Goal: Transaction & Acquisition: Download file/media

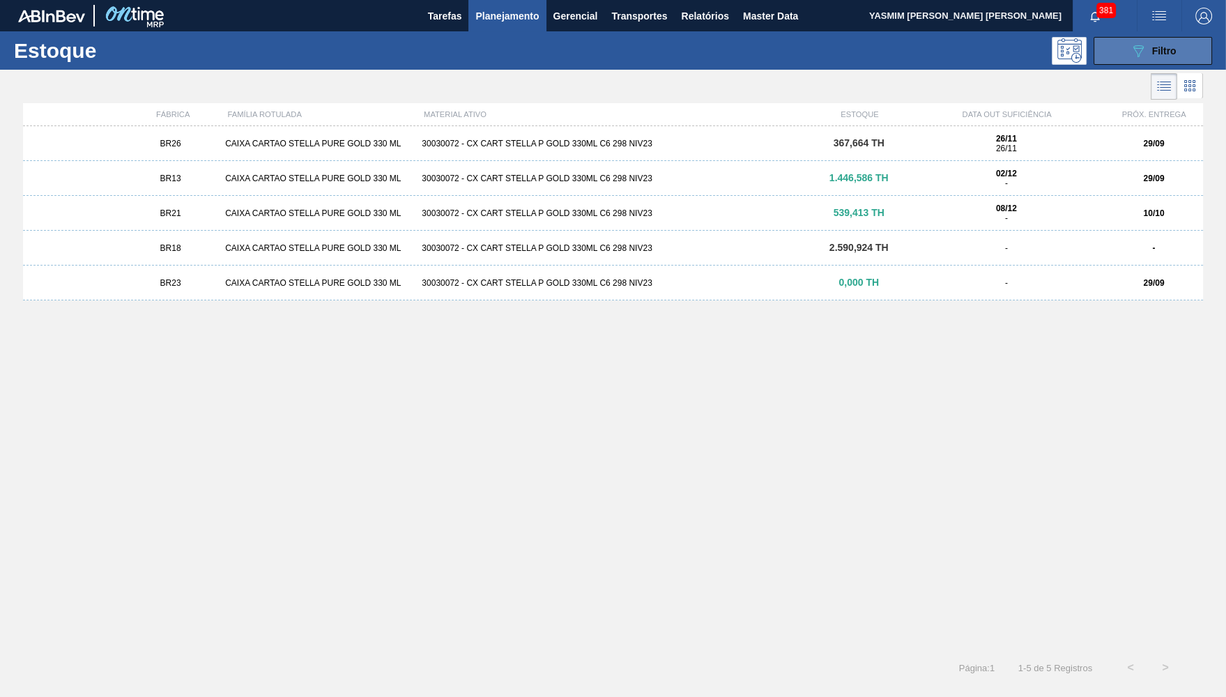
click at [1138, 39] on button "089F7B8B-B2A5-4AFE-B5C0-19BA573D28AC Filtro" at bounding box center [1153, 51] width 119 height 28
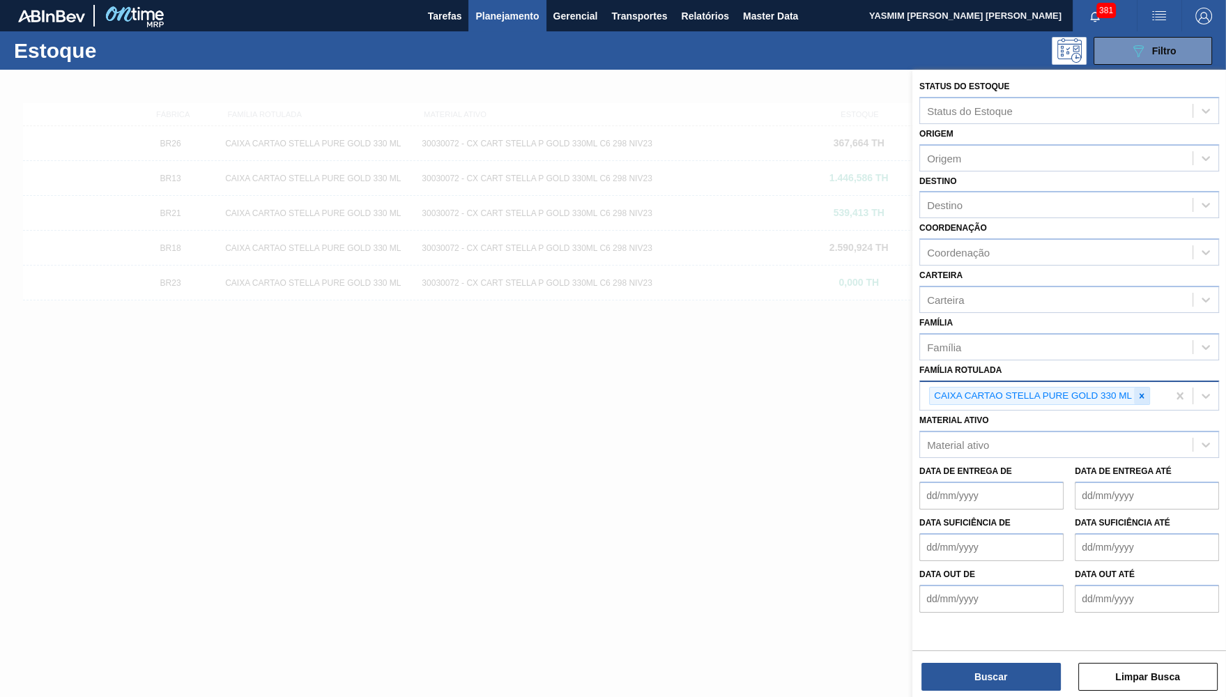
click at [1145, 391] on icon at bounding box center [1142, 396] width 10 height 10
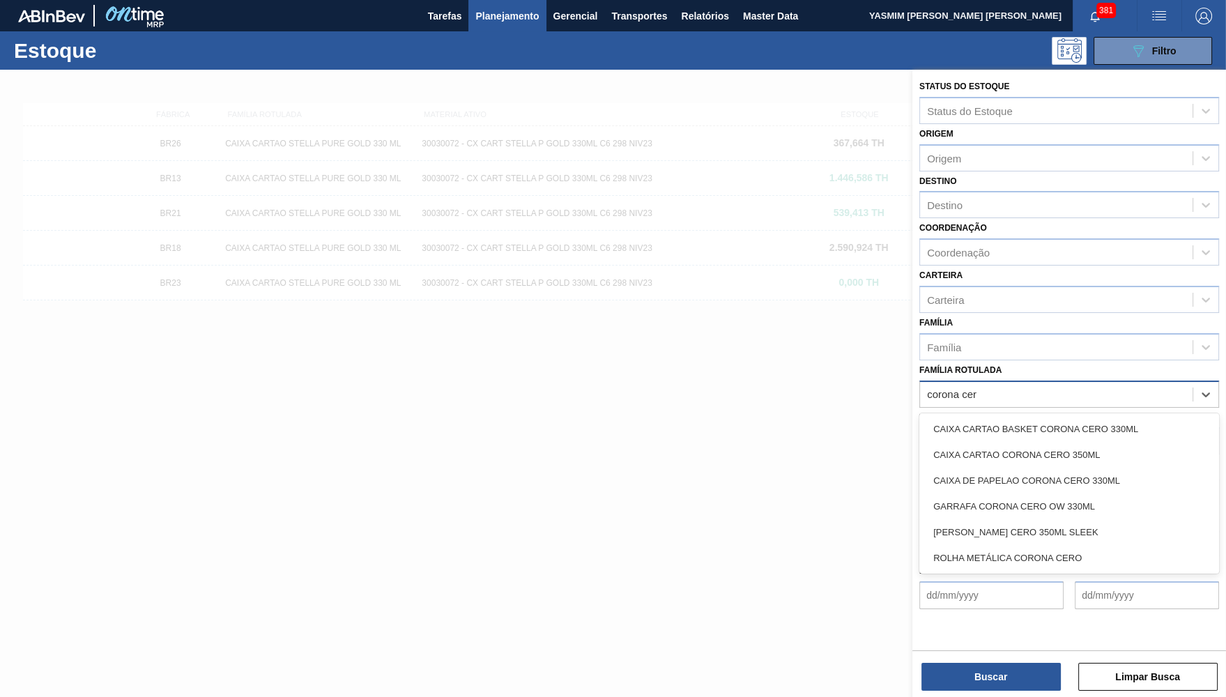
type Rotulada "corona cero"
click at [1039, 494] on div "GARRAFA CORONA CERO OW 330ML" at bounding box center [1070, 507] width 300 height 26
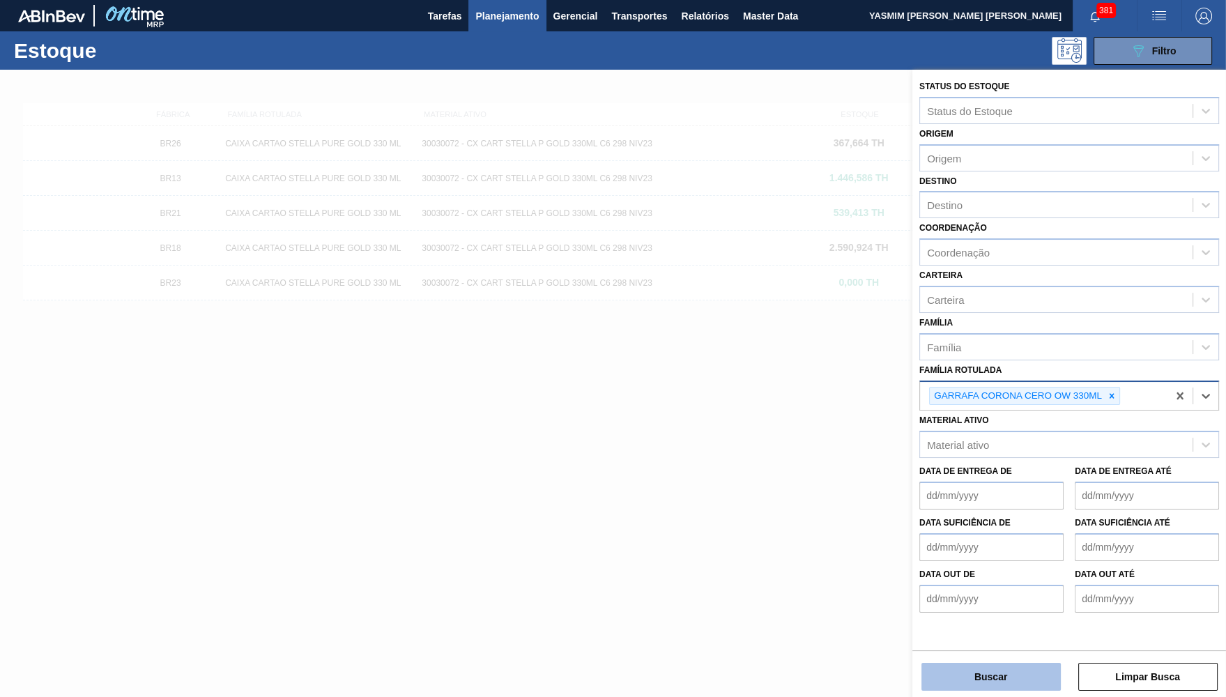
click at [1028, 678] on button "Buscar" at bounding box center [991, 677] width 139 height 28
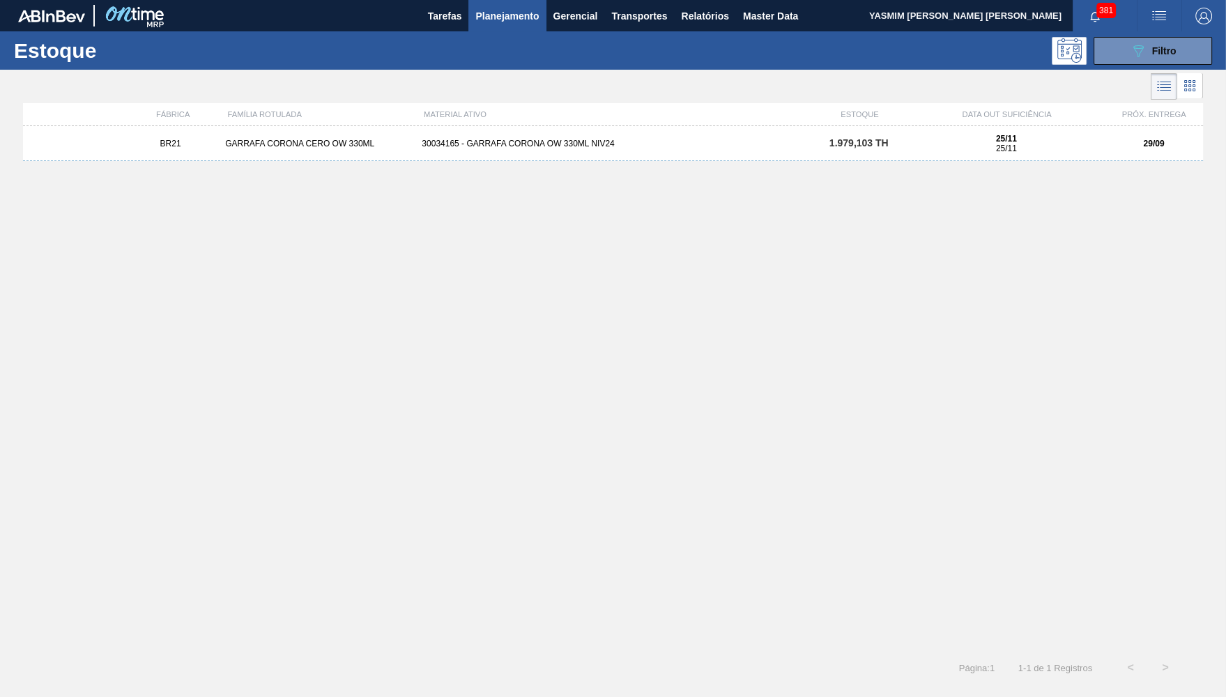
click at [922, 145] on div "25/11 25/11" at bounding box center [1006, 144] width 185 height 20
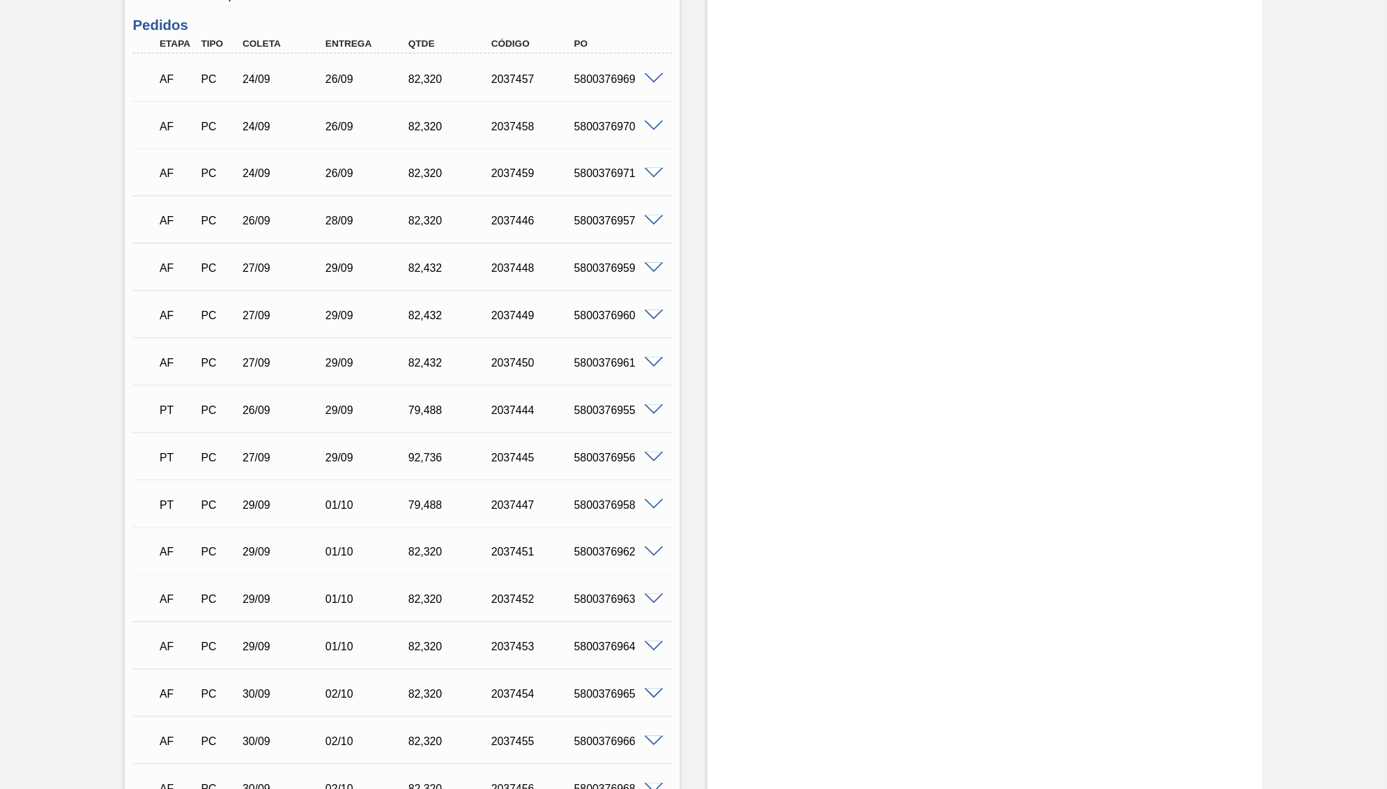
scroll to position [609, 0]
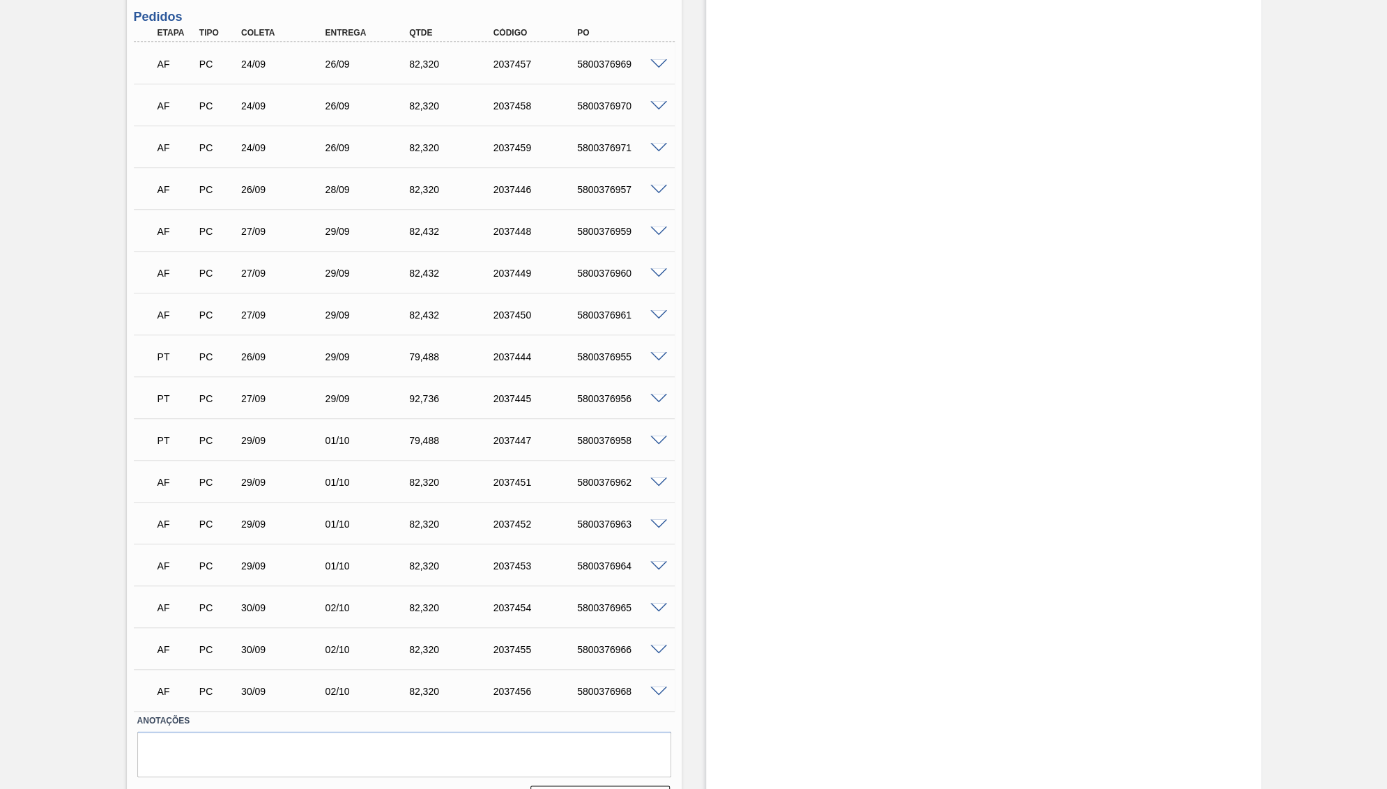
click at [62, 225] on div "Aguardando Faturamento BR21 - GARRAFA CORONA CERO OW 330ML Unidade Lages PE MIN…" at bounding box center [693, 142] width 1387 height 1365
click at [15, 517] on div "Aguardando Faturamento BR21 - GARRAFA CORONA CERO OW 330ML Unidade Lages PE MIN…" at bounding box center [693, 142] width 1387 height 1365
click at [339, 60] on div "26/09" at bounding box center [369, 64] width 94 height 11
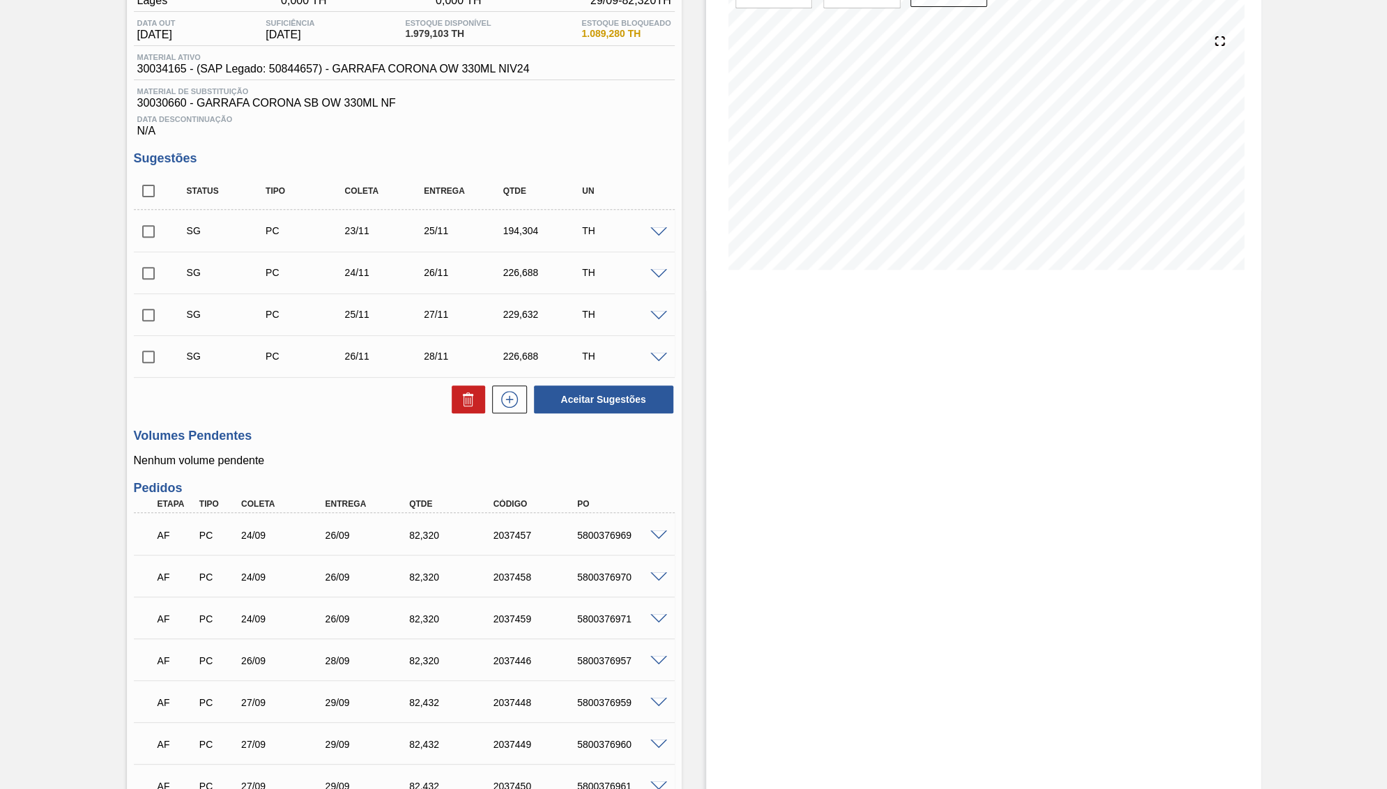
scroll to position [0, 0]
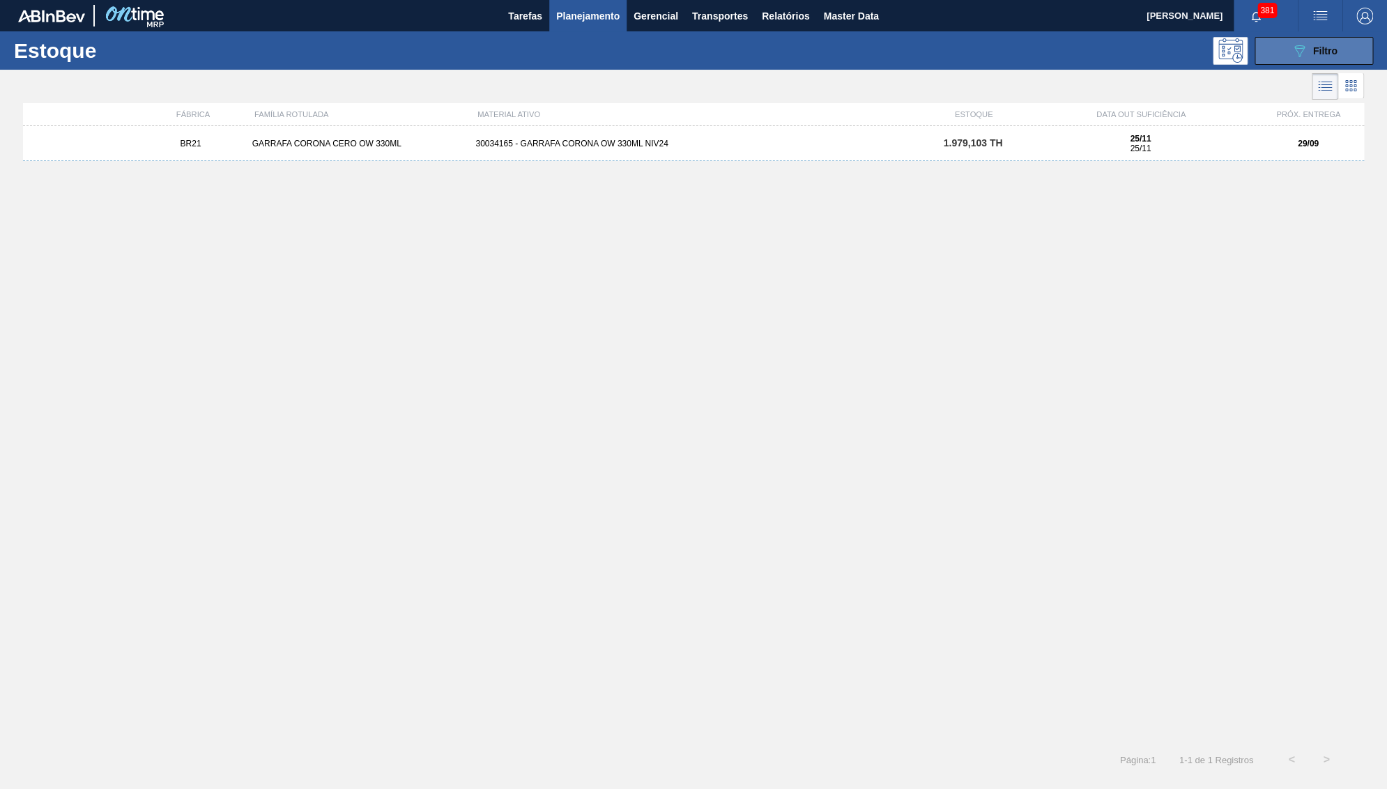
click at [1279, 48] on button "089F7B8B-B2A5-4AFE-B5C0-19BA573D28AC Filtro" at bounding box center [1314, 51] width 119 height 28
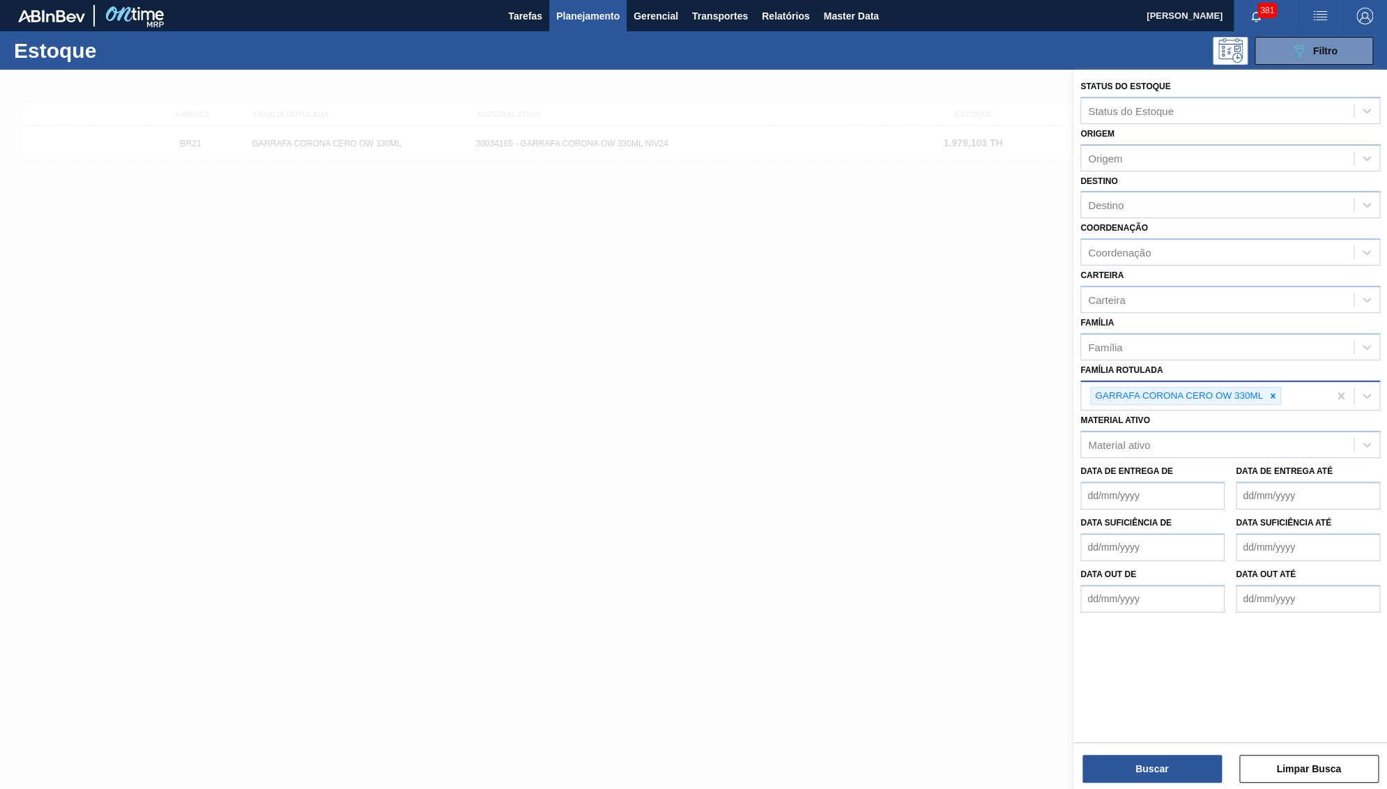
click at [1268, 388] on div at bounding box center [1272, 396] width 15 height 17
type Rotulada "corona 600"
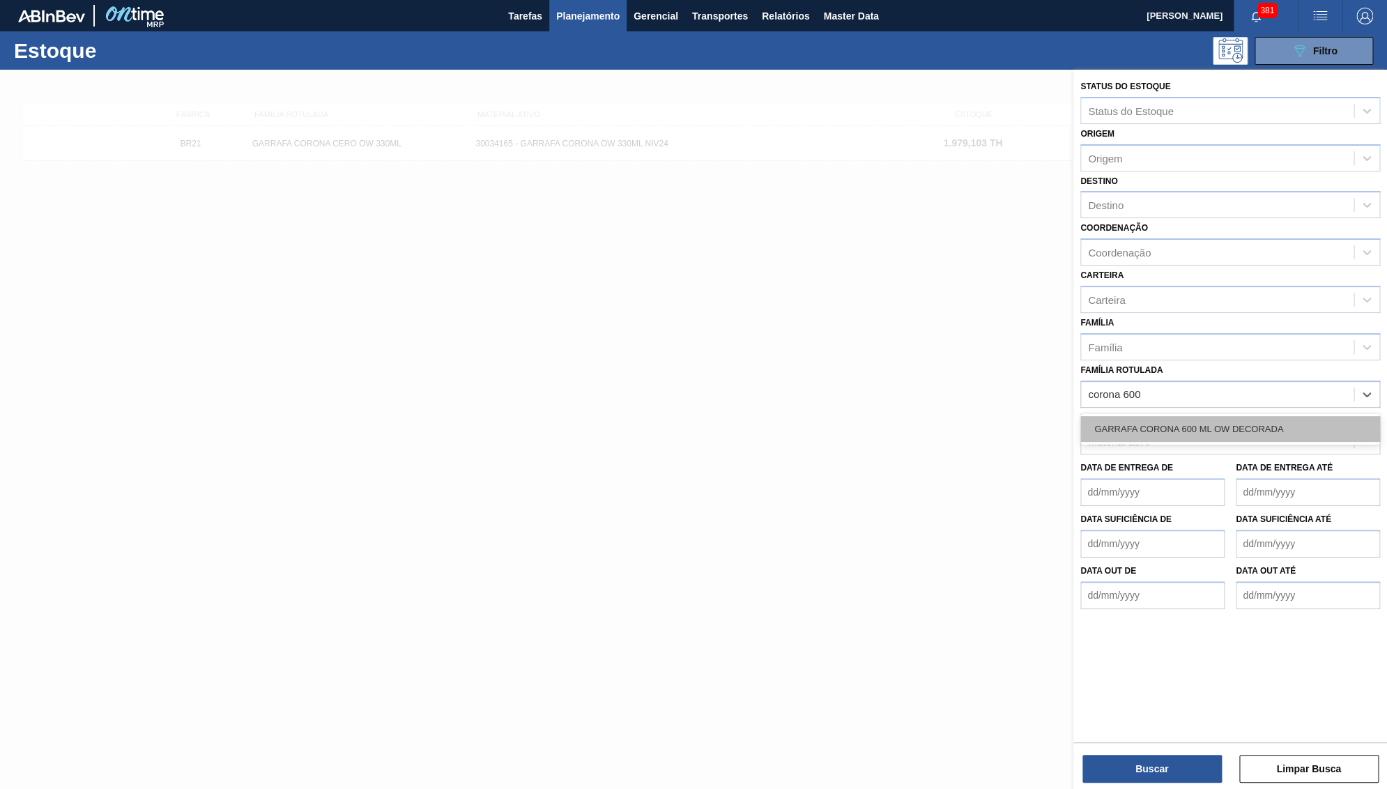
click at [1223, 416] on div "GARRAFA CORONA 600 ML OW DECORADA" at bounding box center [1231, 429] width 300 height 26
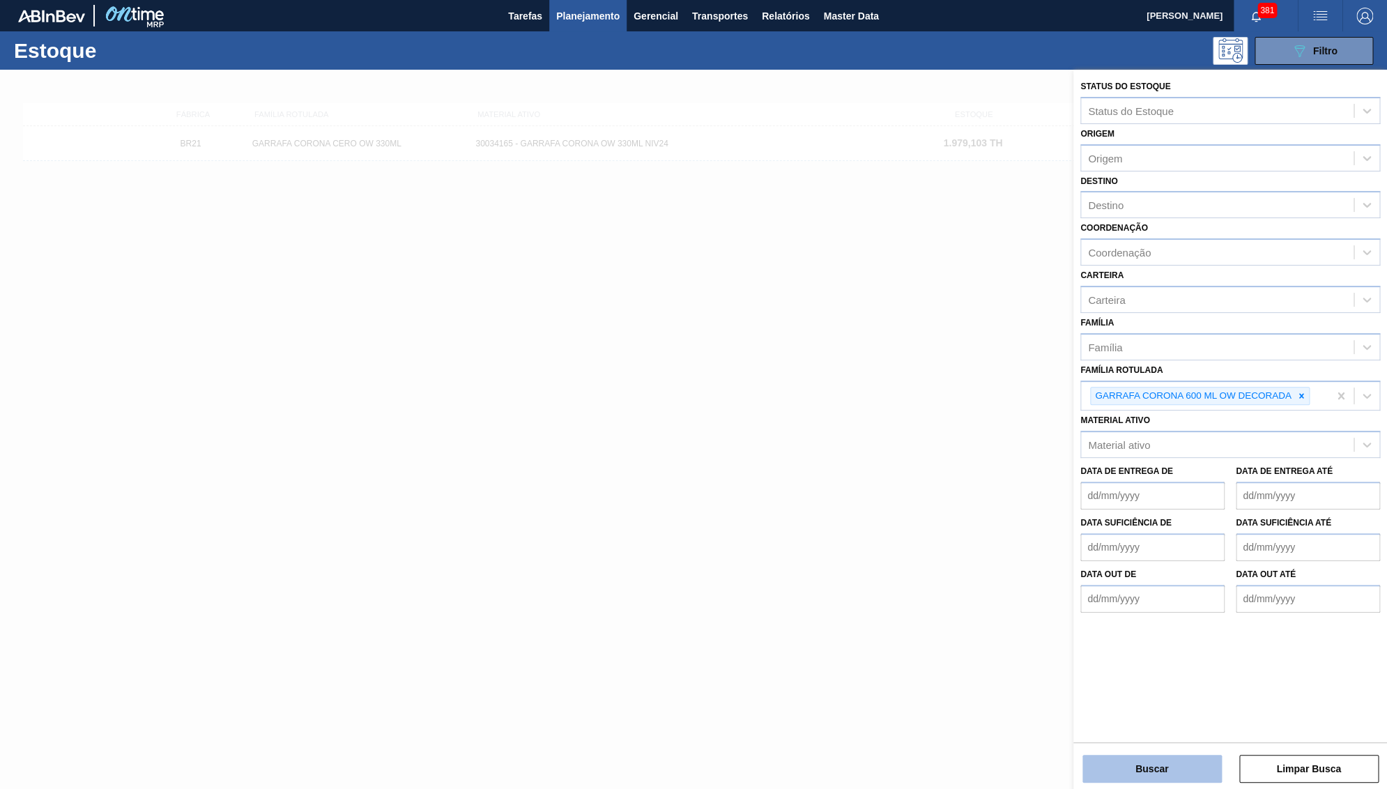
click at [1156, 779] on button "Buscar" at bounding box center [1152, 769] width 139 height 28
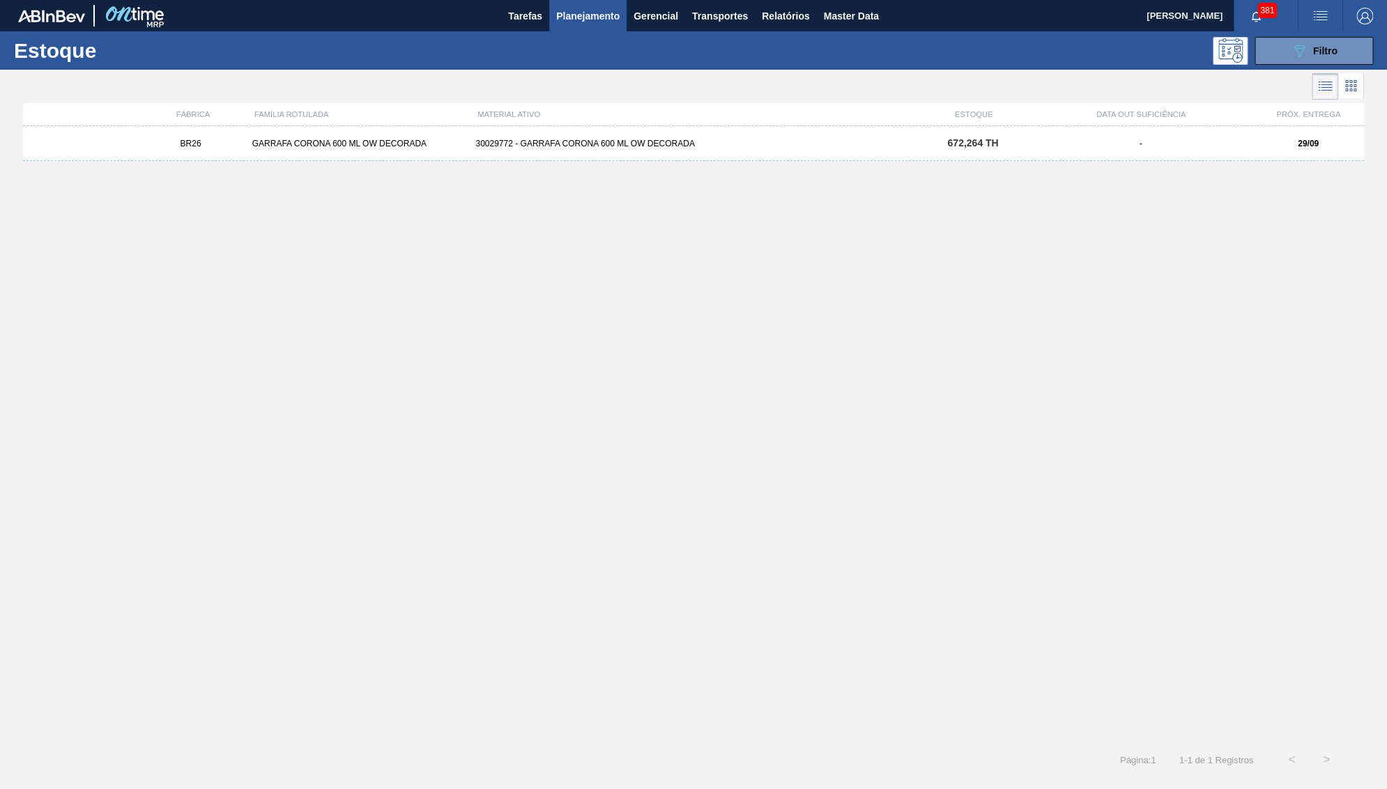
click at [741, 135] on div "BR26 GARRAFA CORONA 600 ML OW DECORADA 30029772 - GARRAFA CORONA 600 ML OW DECO…" at bounding box center [693, 143] width 1341 height 35
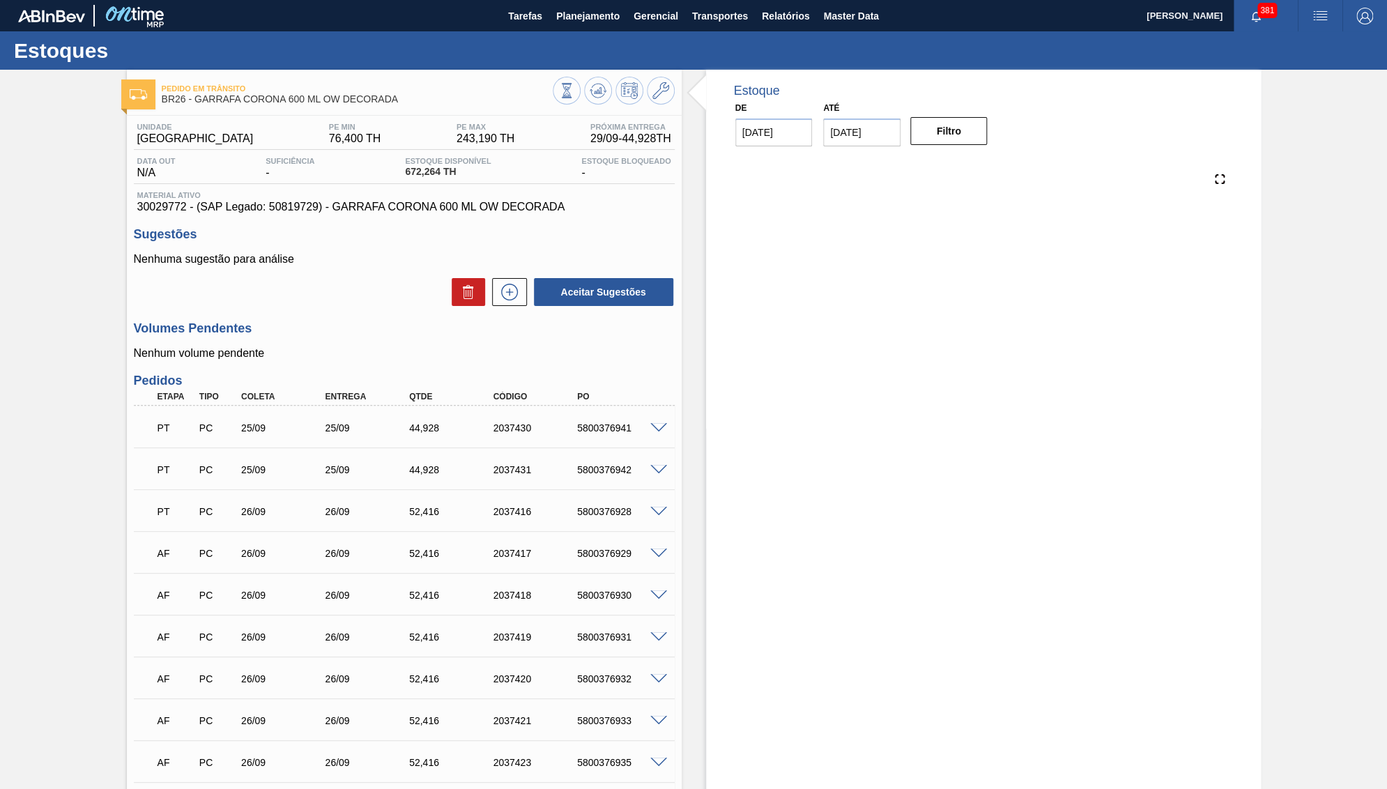
type input "[DATE]"
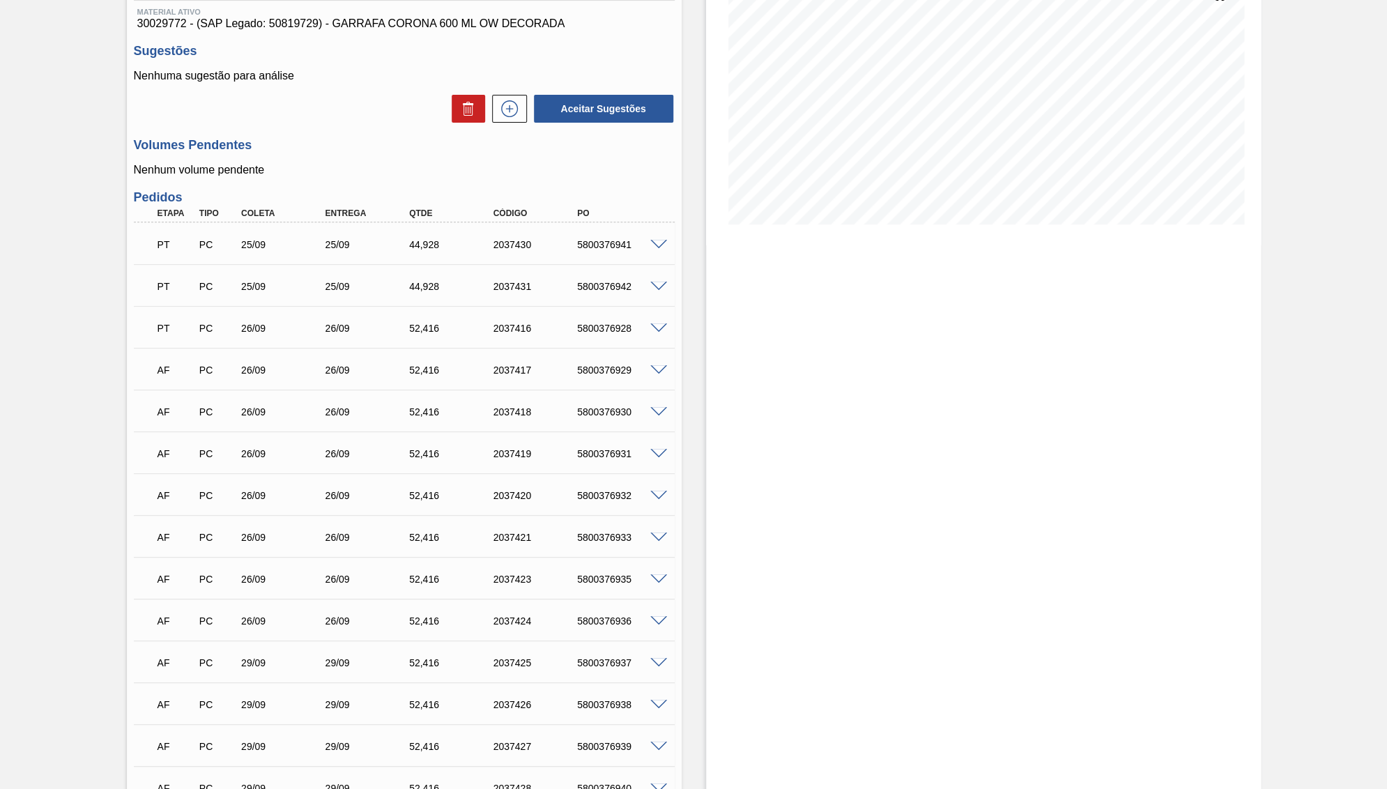
scroll to position [182, 0]
drag, startPoint x: 265, startPoint y: 376, endPoint x: 287, endPoint y: 369, distance: 22.5
click at [287, 369] on div "AF PC 26/09 26/09 52,[PHONE_NUMBER] 5800376929" at bounding box center [400, 370] width 504 height 28
drag, startPoint x: 231, startPoint y: 416, endPoint x: 272, endPoint y: 416, distance: 40.4
click at [240, 416] on div "PC" at bounding box center [218, 413] width 44 height 11
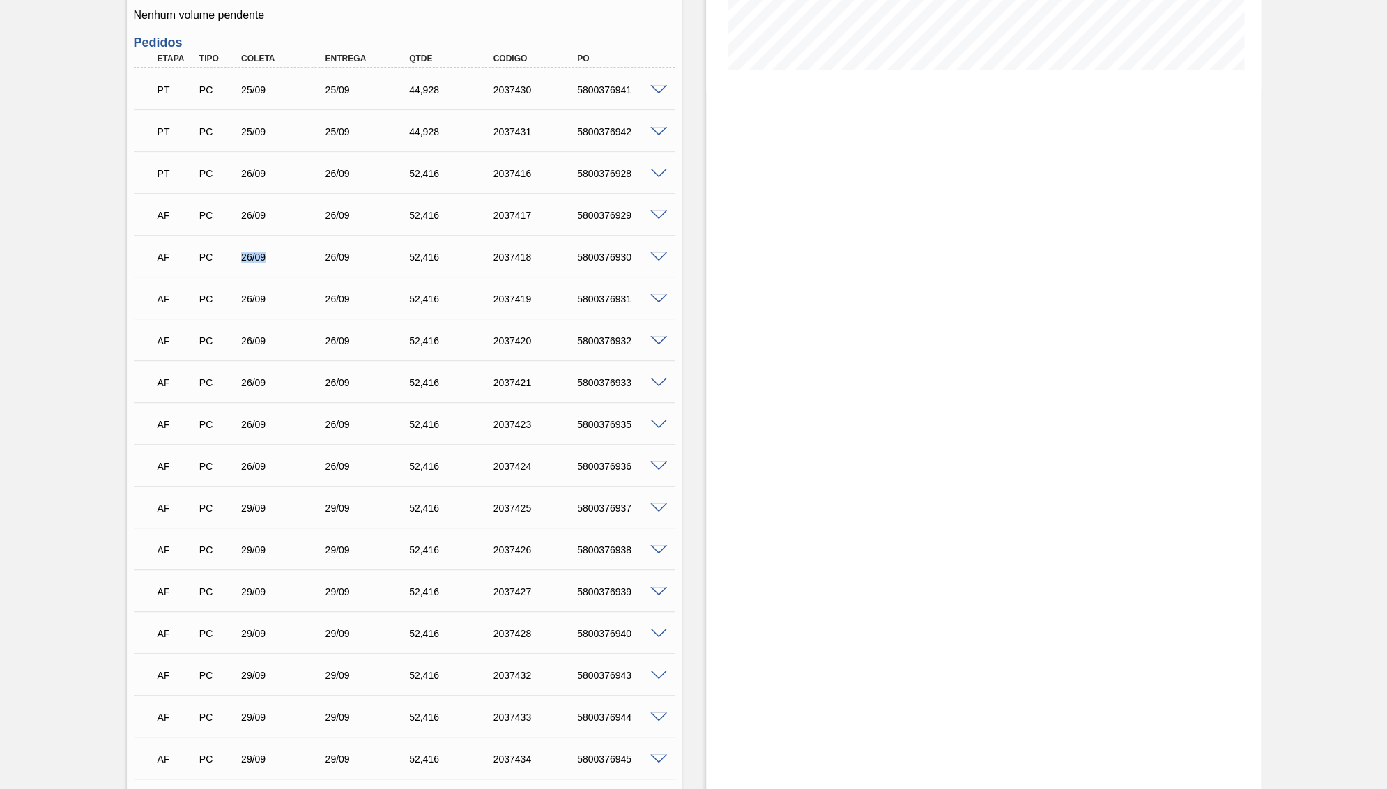
scroll to position [337, 0]
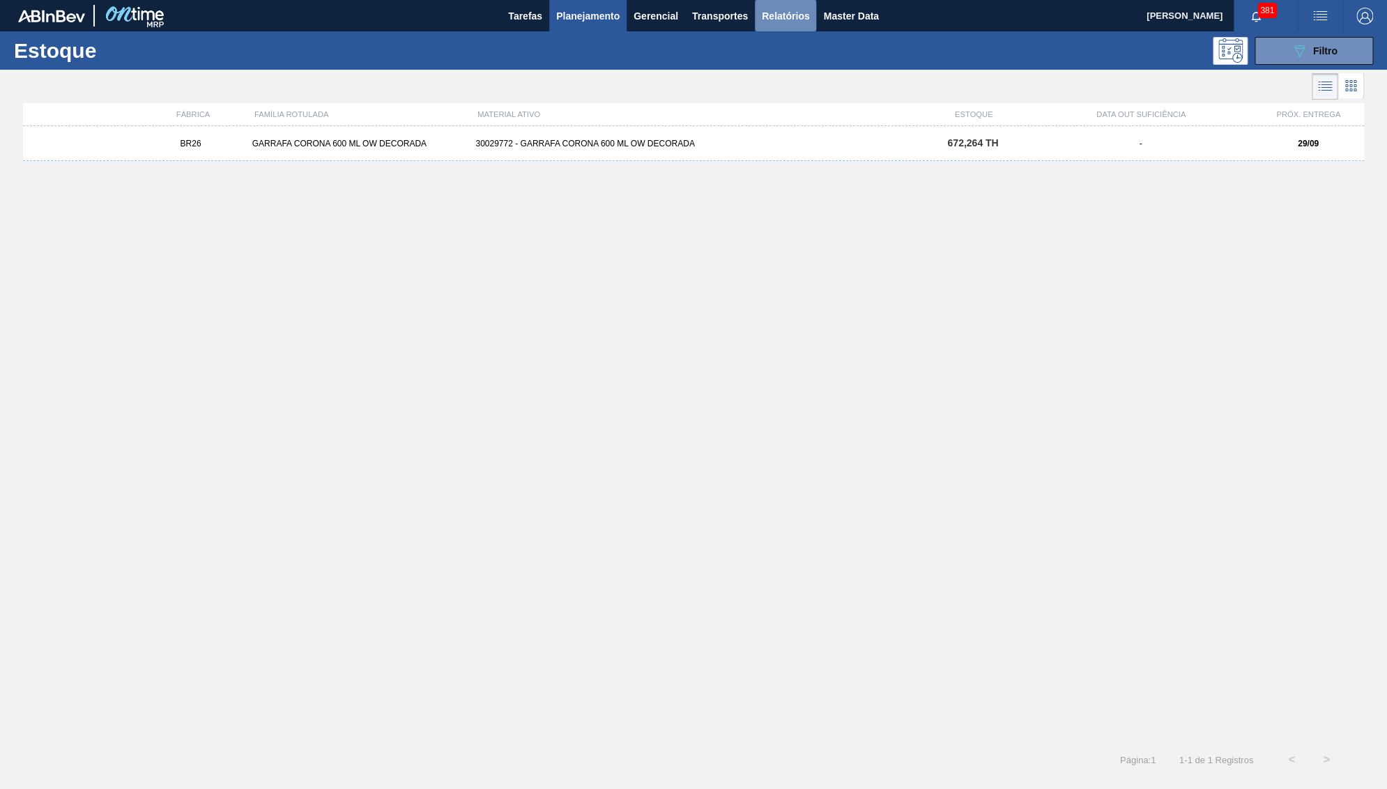
click at [775, 25] on button "Relatórios" at bounding box center [785, 15] width 61 height 31
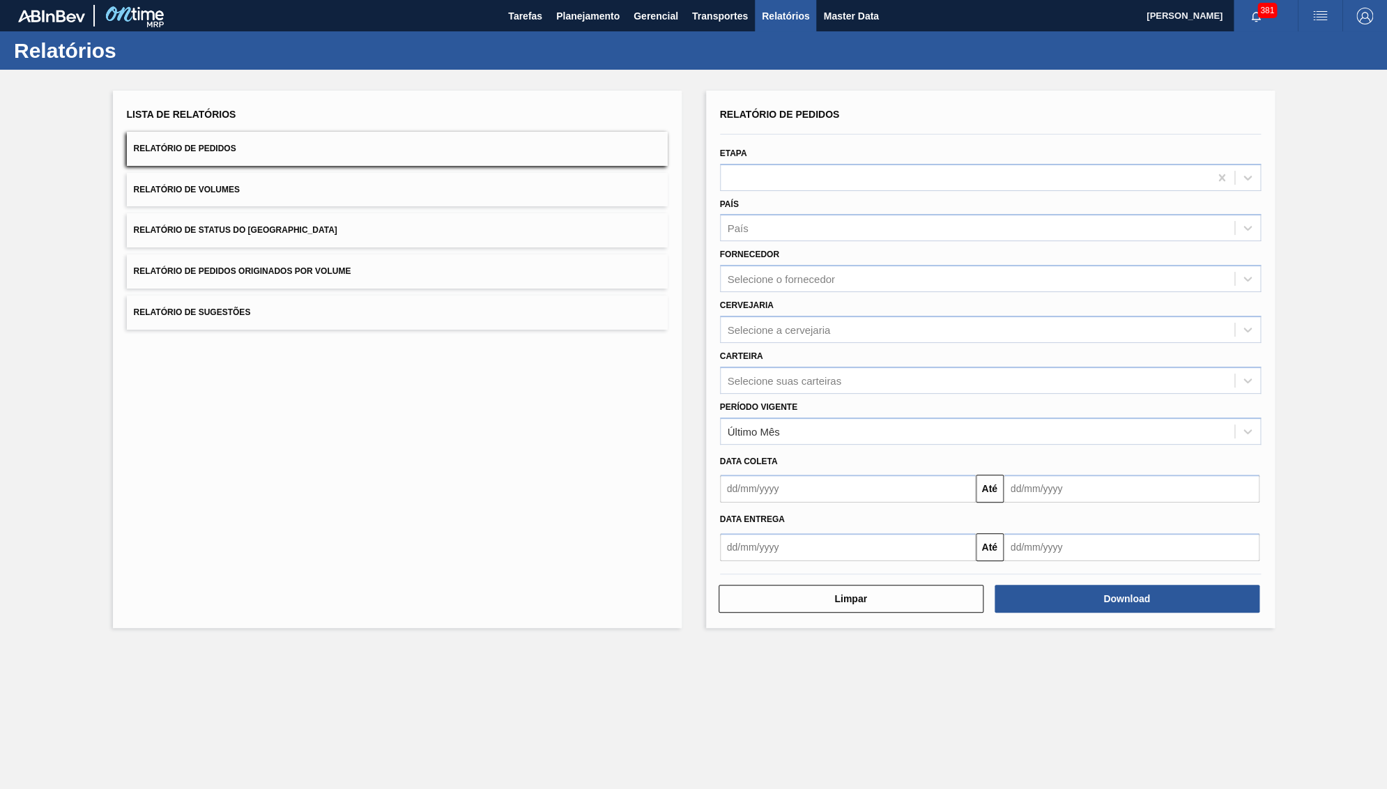
click at [719, 409] on div "Período Vigente Último Mês" at bounding box center [991, 420] width 552 height 47
click at [766, 448] on div "Data coleta" at bounding box center [991, 460] width 552 height 24
click at [752, 425] on div "Último Mês" at bounding box center [754, 431] width 52 height 12
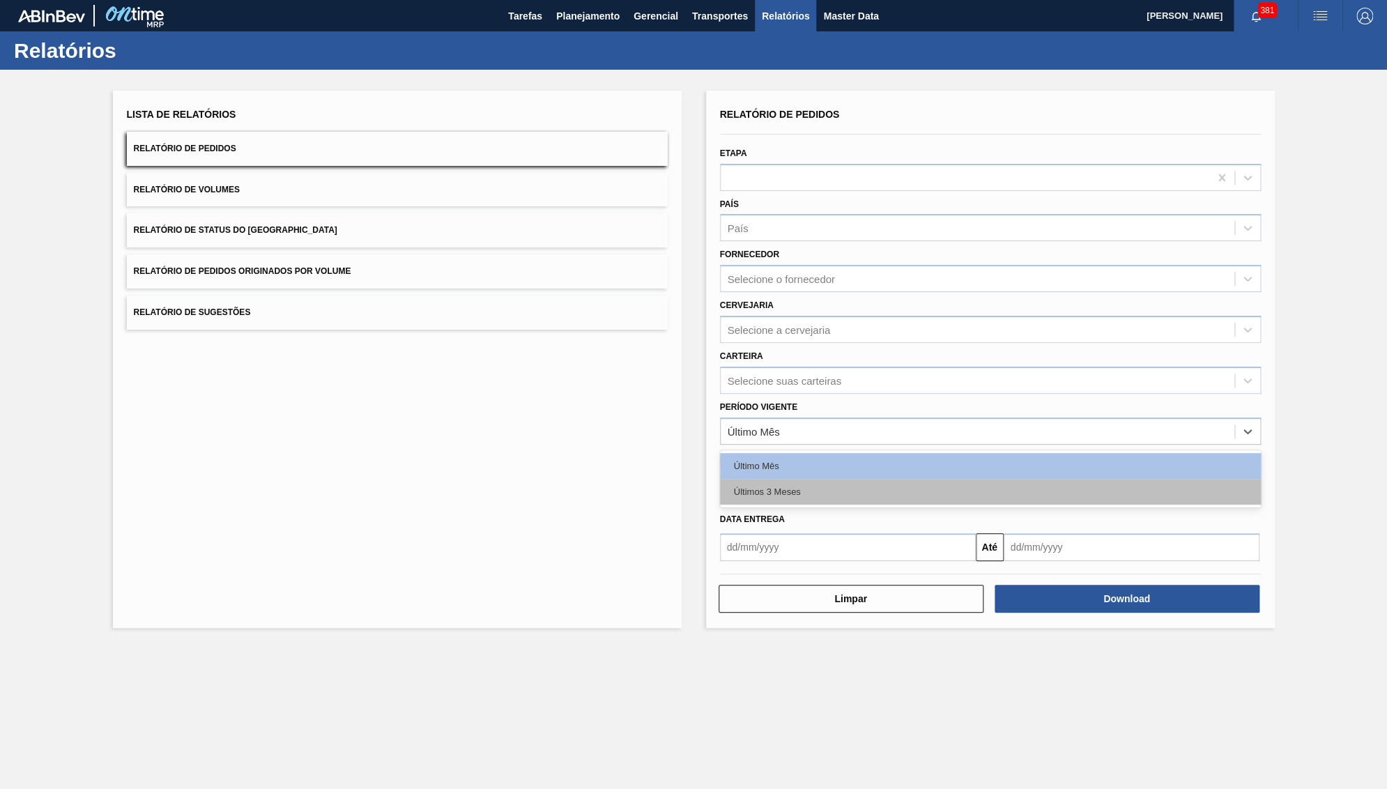
click at [749, 479] on div "Últimos 3 Meses" at bounding box center [990, 492] width 541 height 26
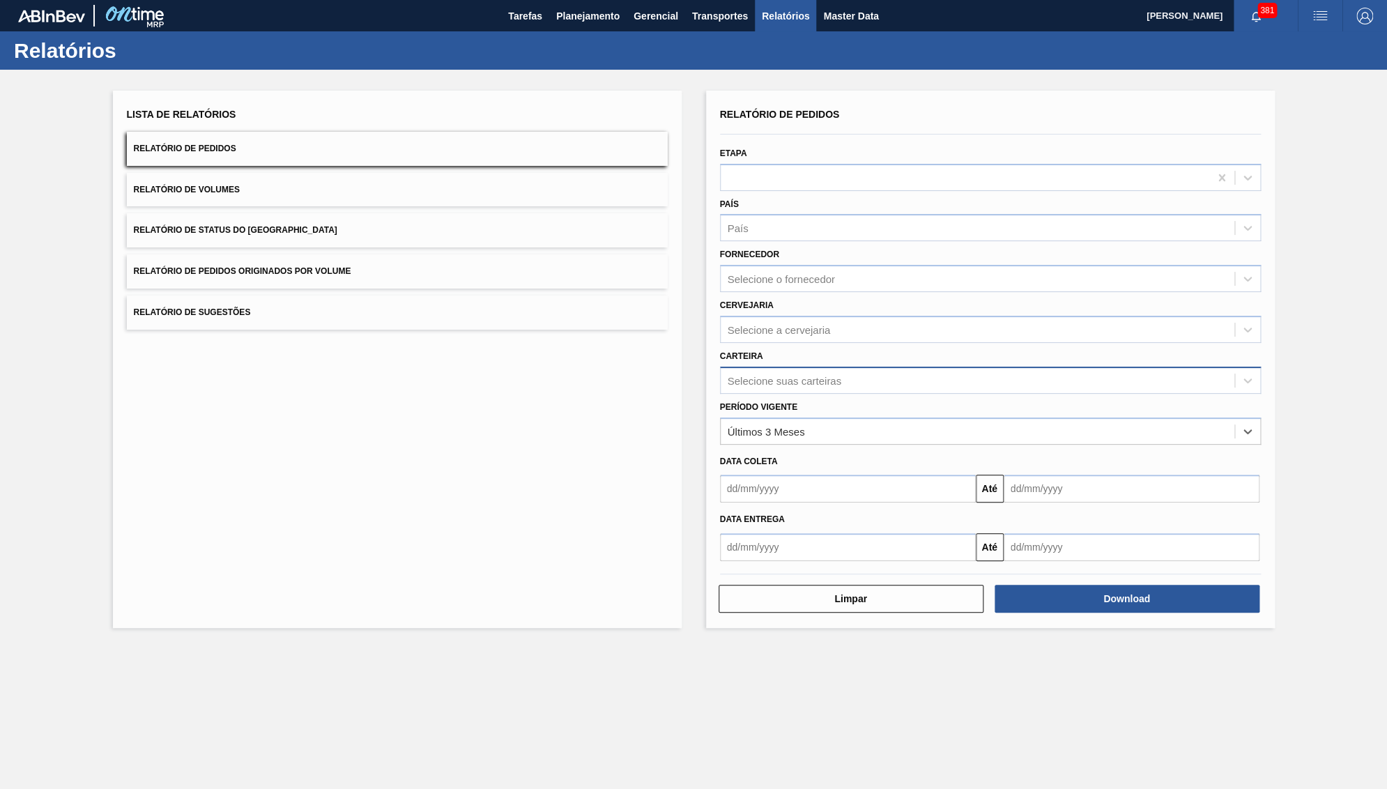
click at [763, 370] on div "Selecione suas carteiras" at bounding box center [978, 380] width 514 height 20
type input "18"
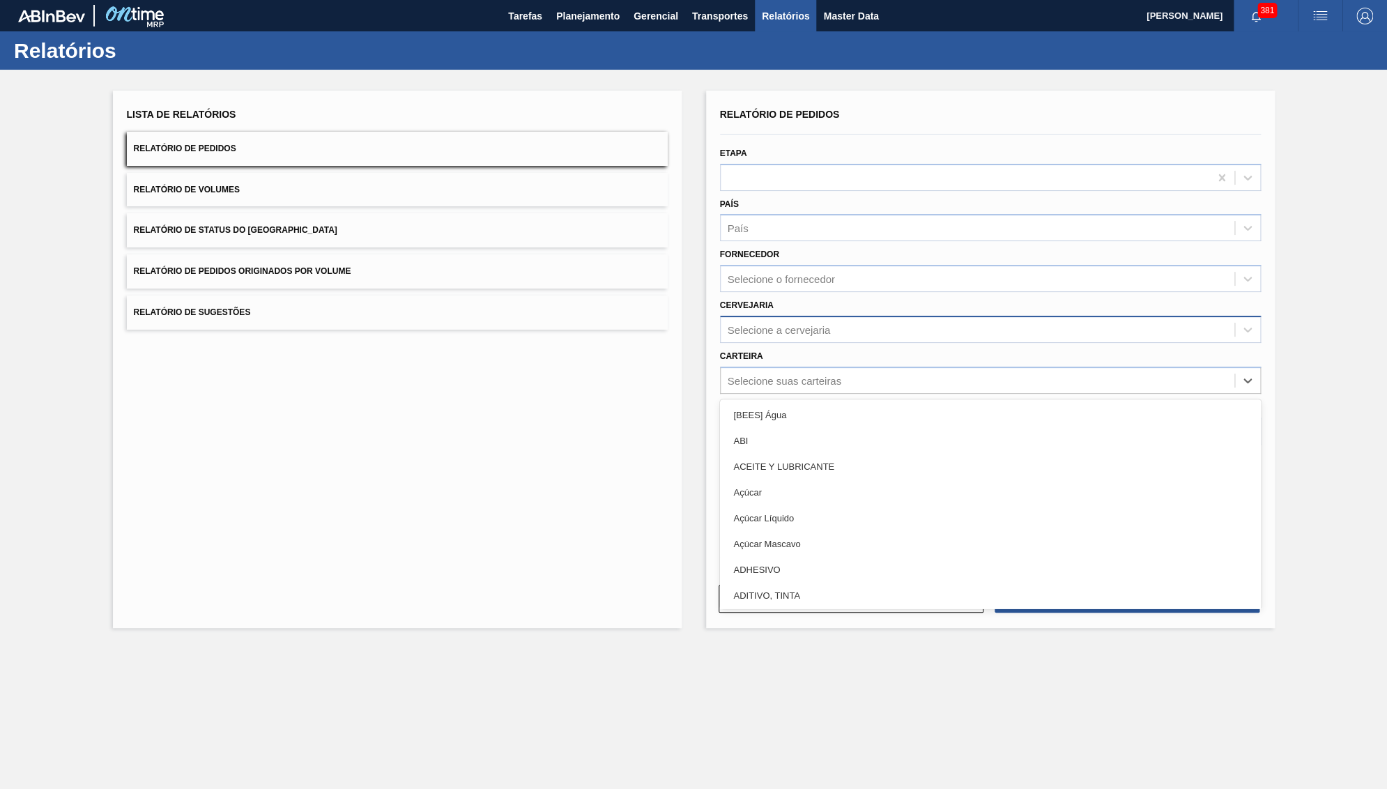
click at [793, 323] on div "Selecione a cervejaria" at bounding box center [779, 329] width 103 height 12
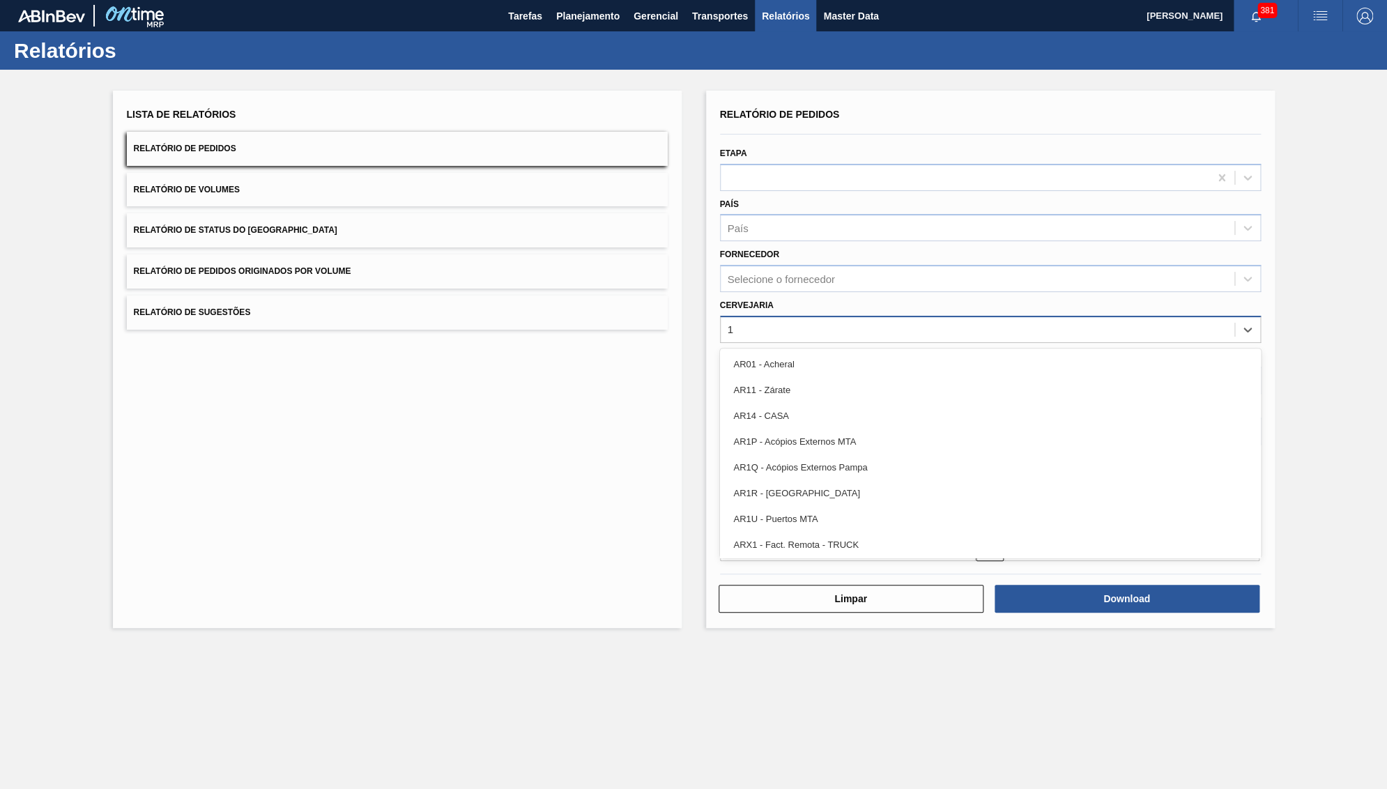
type input "18"
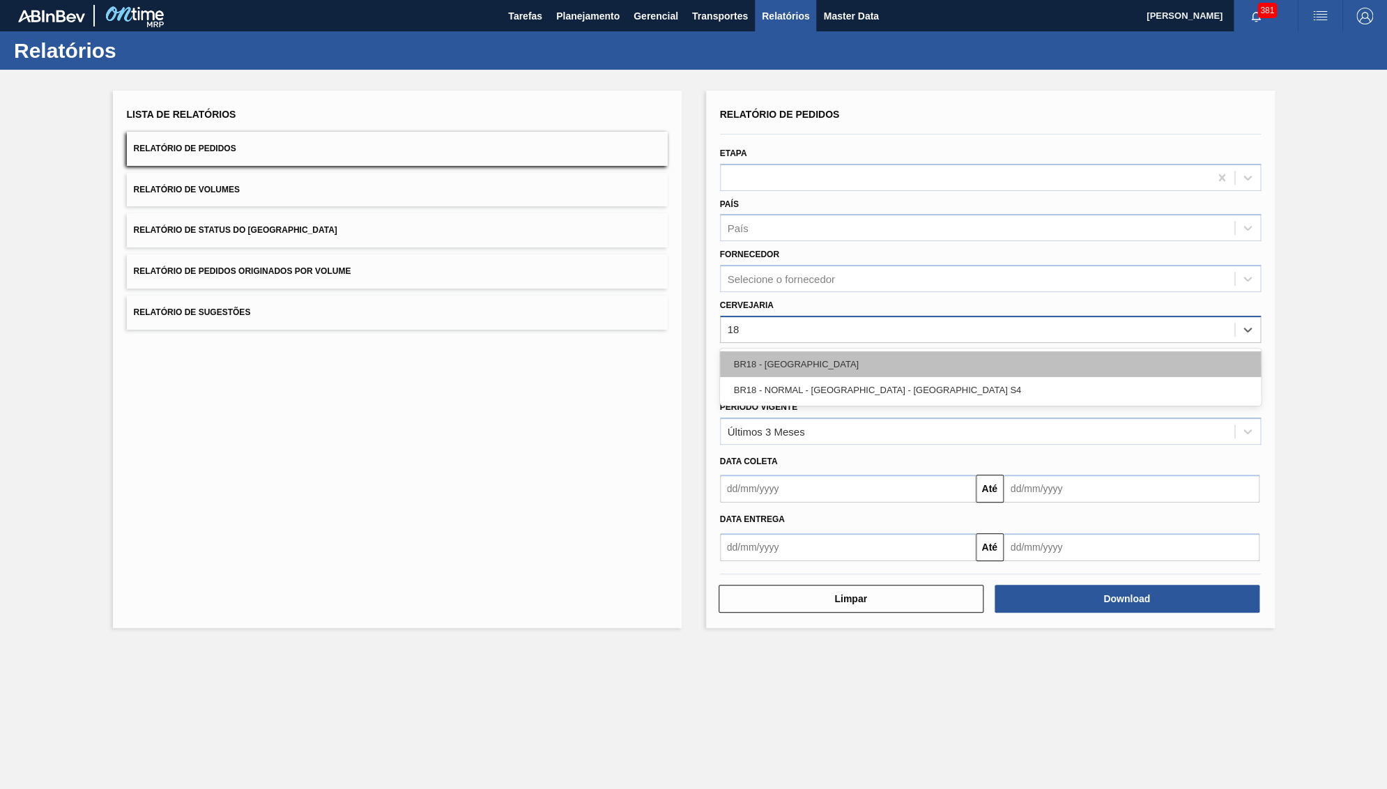
drag, startPoint x: 742, startPoint y: 362, endPoint x: 747, endPoint y: 349, distance: 13.9
click at [747, 349] on div "BR18 - Pernambuco BR18 - NORMAL - Pernambuco - Porto S4" at bounding box center [990, 377] width 541 height 57
click at [747, 351] on div "BR18 - Pernambuco" at bounding box center [990, 364] width 541 height 26
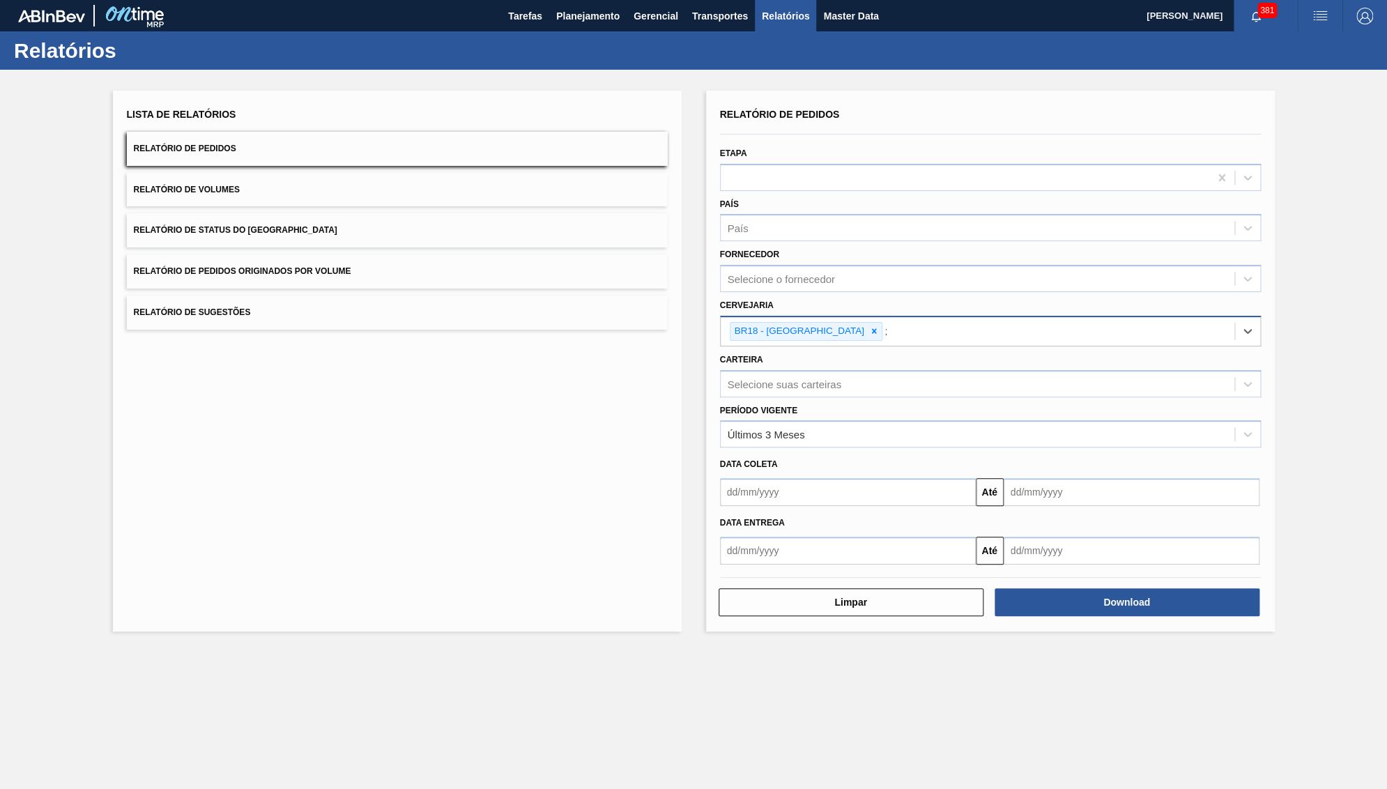
type input "21"
click at [747, 355] on div "BR21 - Lages" at bounding box center [990, 368] width 541 height 26
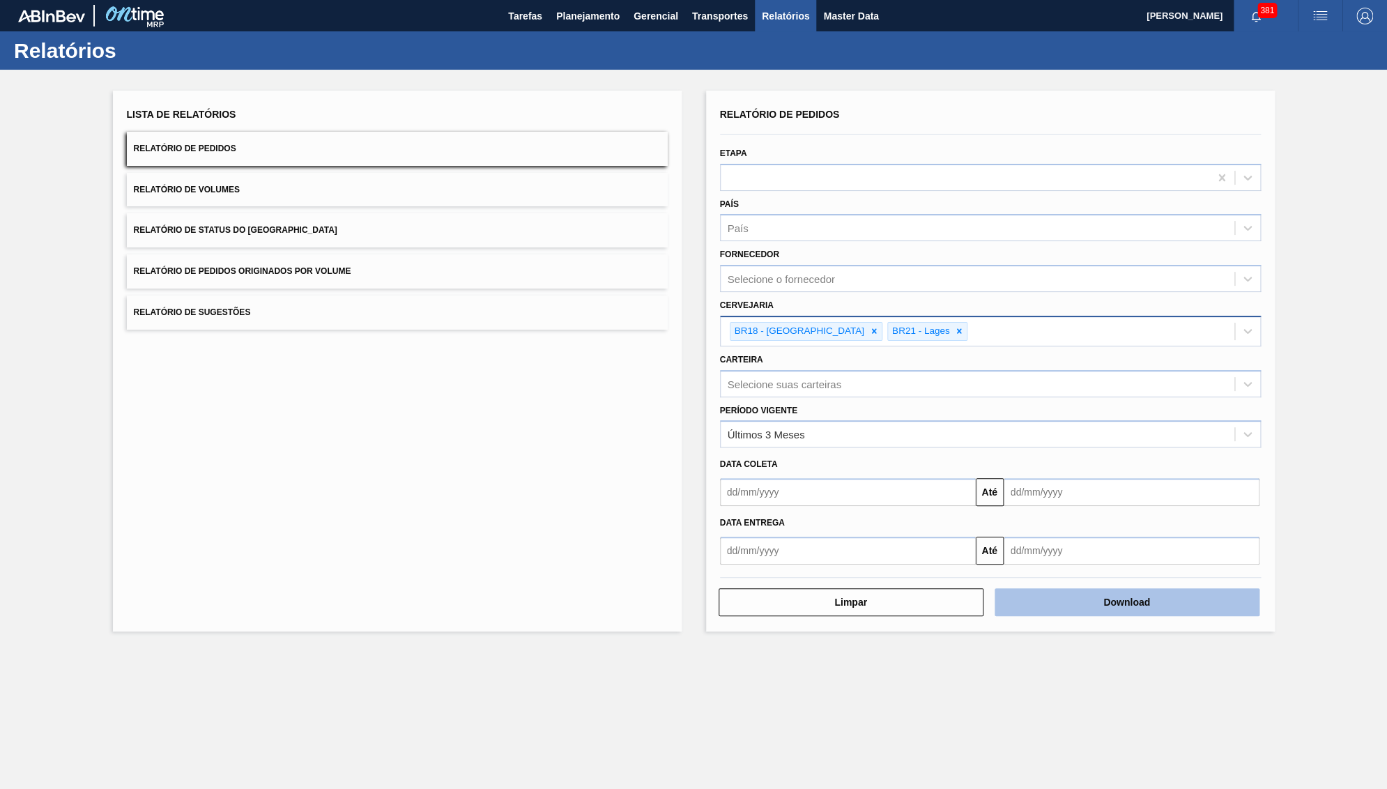
click at [1227, 588] on button "Download" at bounding box center [1127, 602] width 265 height 28
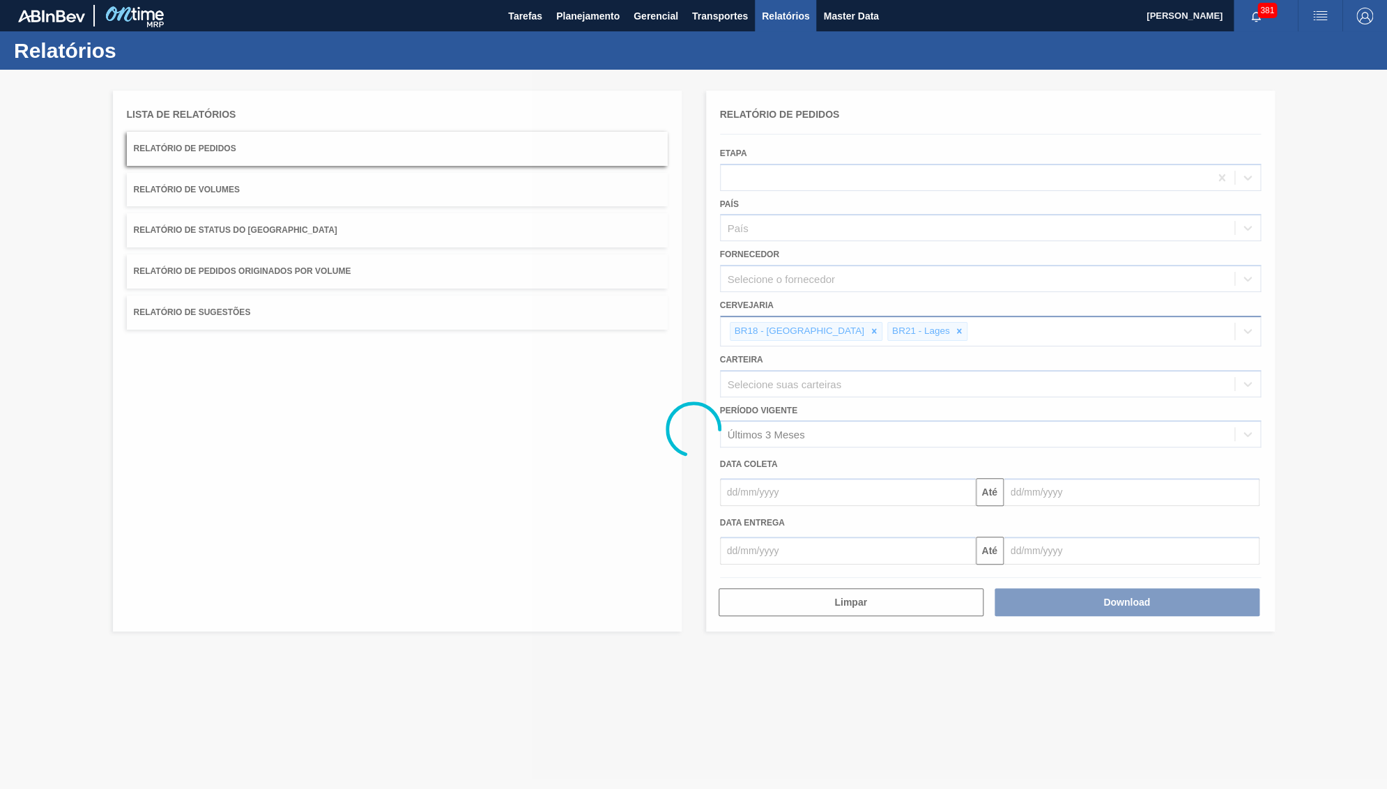
click at [0, 272] on div at bounding box center [693, 429] width 1387 height 719
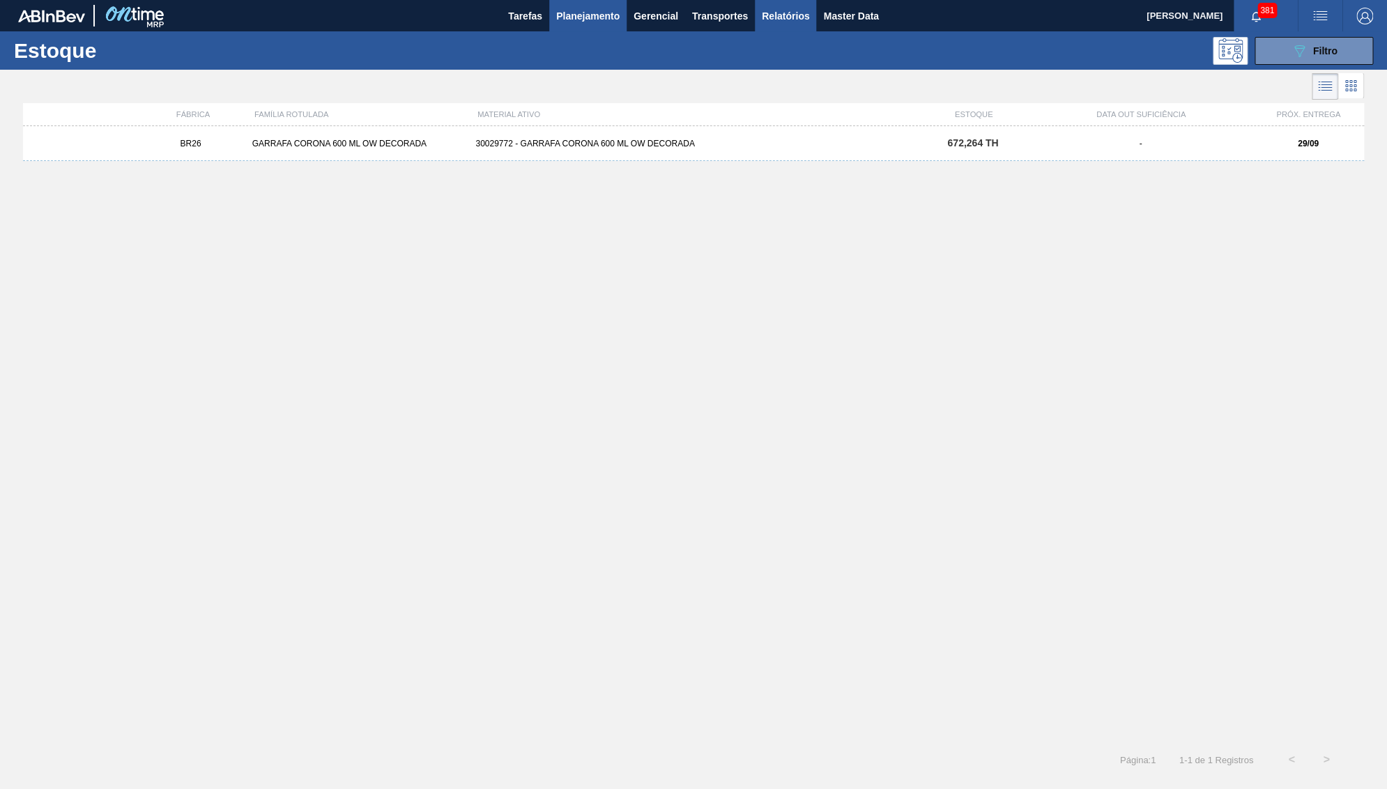
click at [798, 16] on span "Relatórios" at bounding box center [785, 16] width 47 height 17
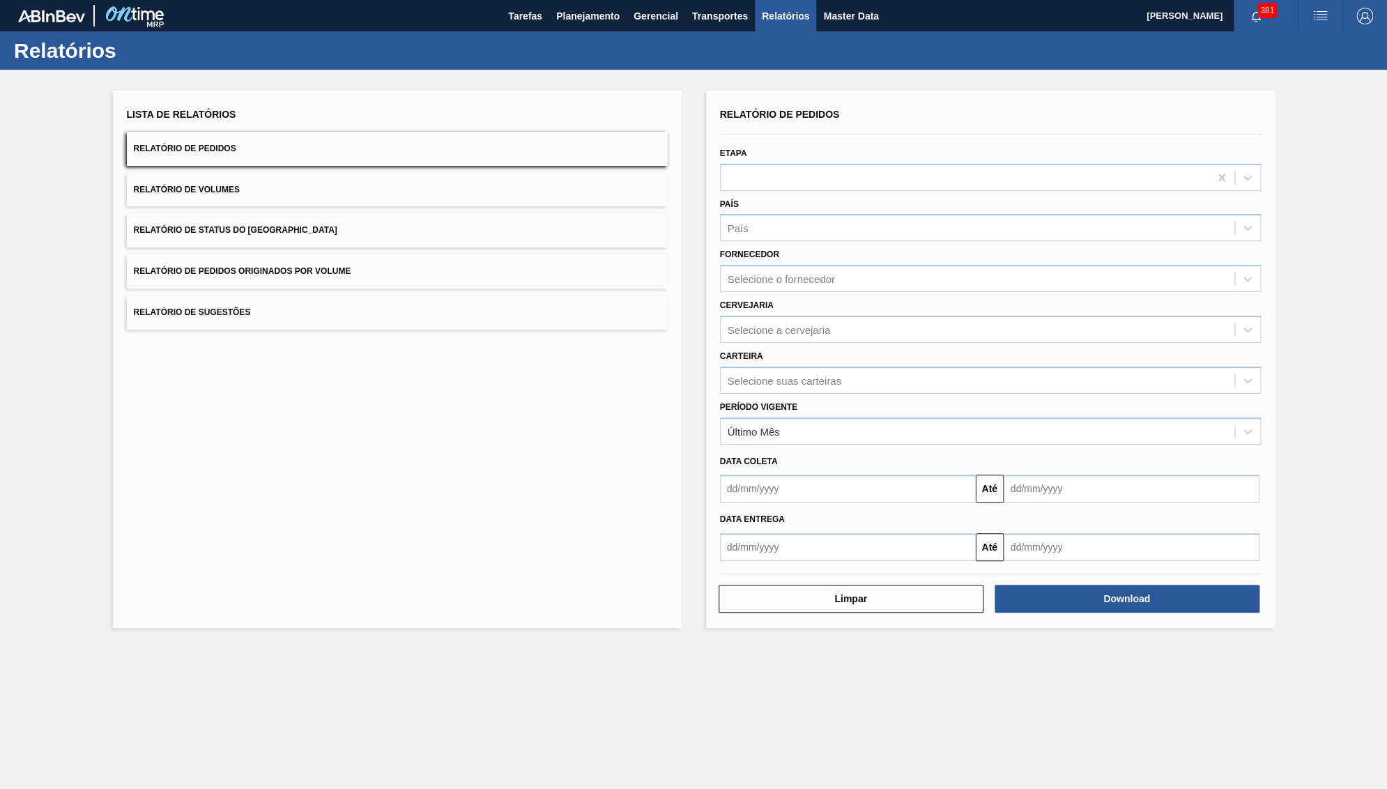
click at [239, 225] on span "Relatório de Status do Estoque" at bounding box center [236, 230] width 204 height 10
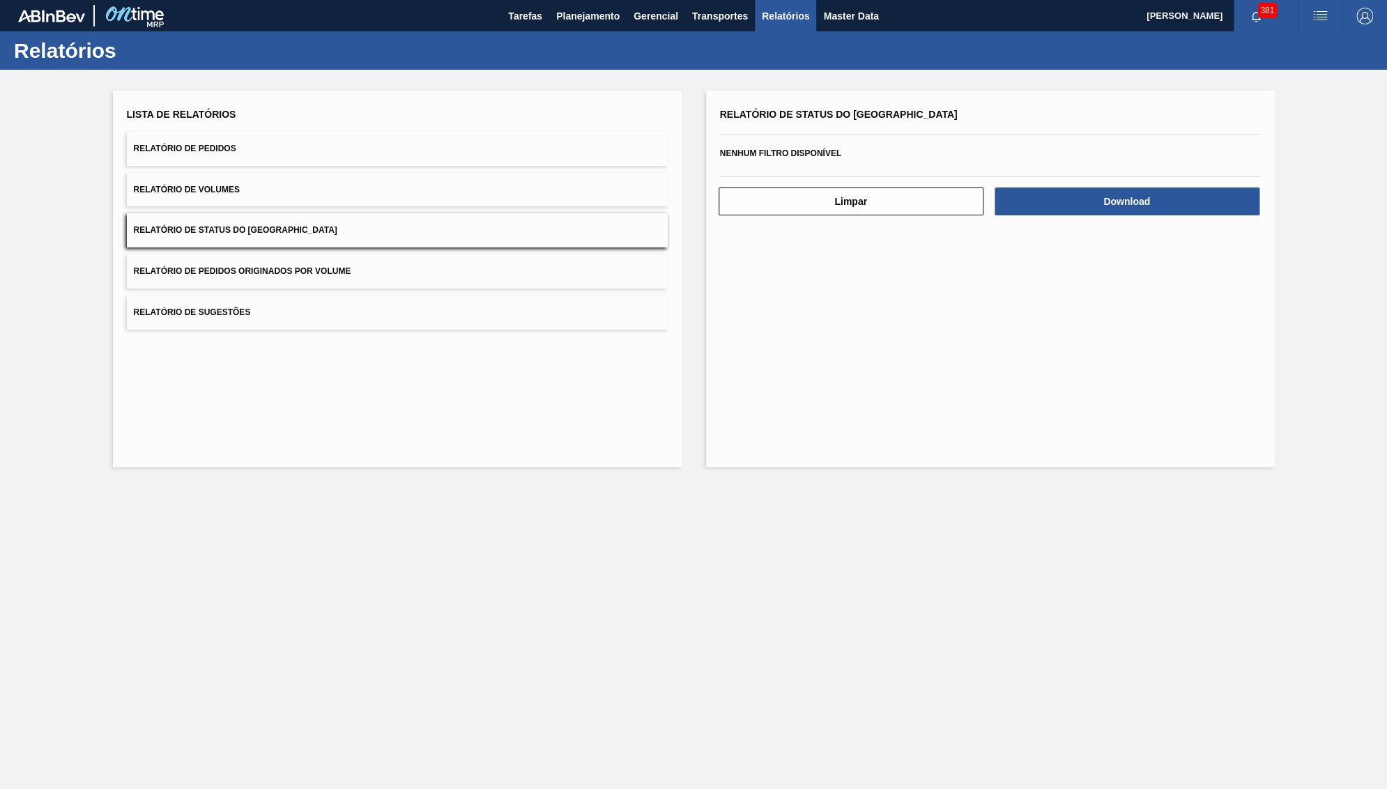
click at [1242, 183] on div "Limpar Download" at bounding box center [991, 200] width 552 height 34
click at [1243, 188] on button "Download" at bounding box center [1127, 202] width 265 height 28
click at [26, 444] on div "Lista de Relatórios Relatório de Pedidos Relatório de Volumes Relatório de Stat…" at bounding box center [693, 277] width 1387 height 415
